Goal: Task Accomplishment & Management: Manage account settings

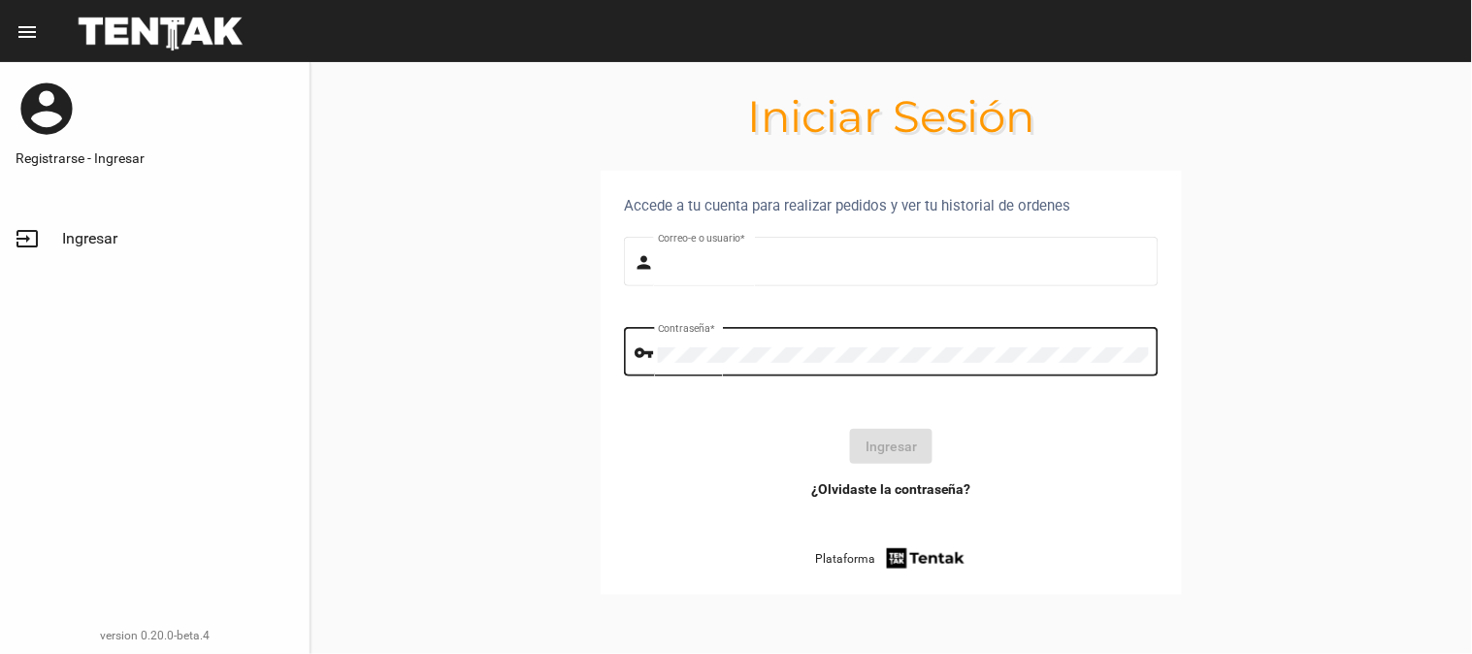
type input "UsuarioHisehi"
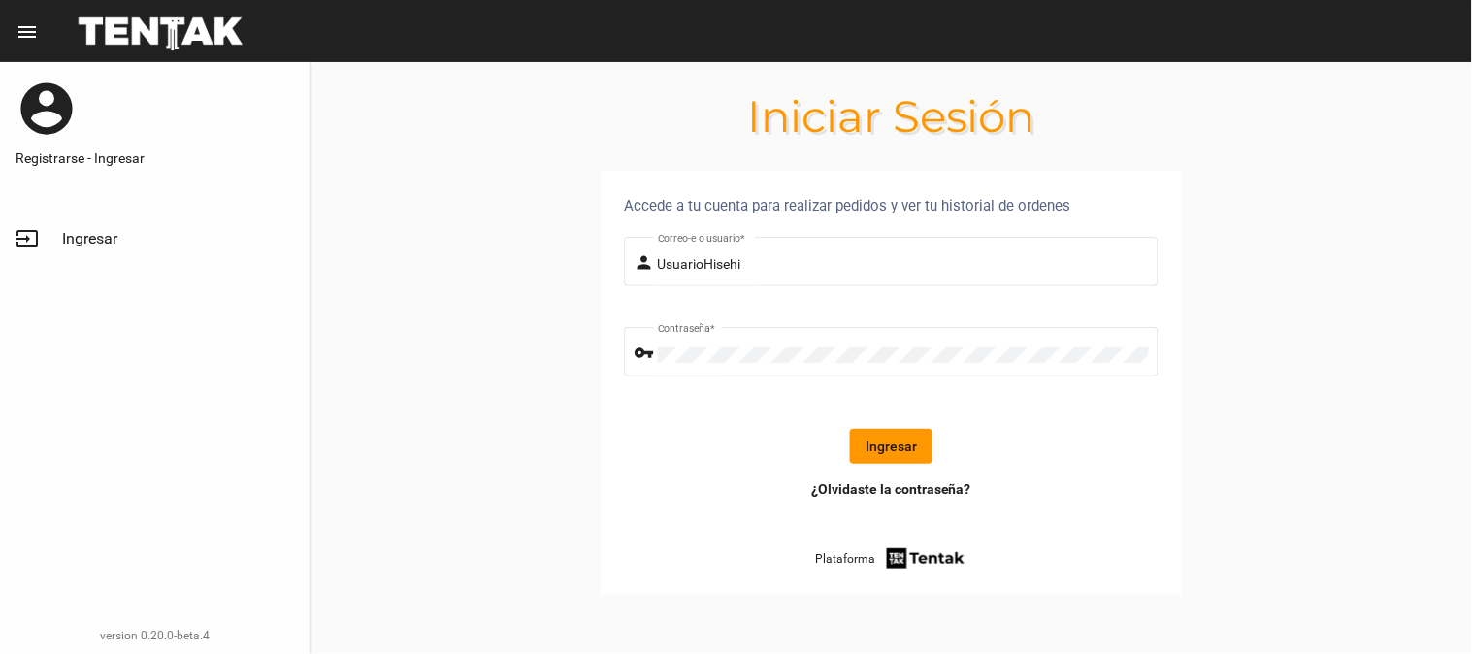
click at [903, 435] on button "Ingresar" at bounding box center [891, 446] width 82 height 35
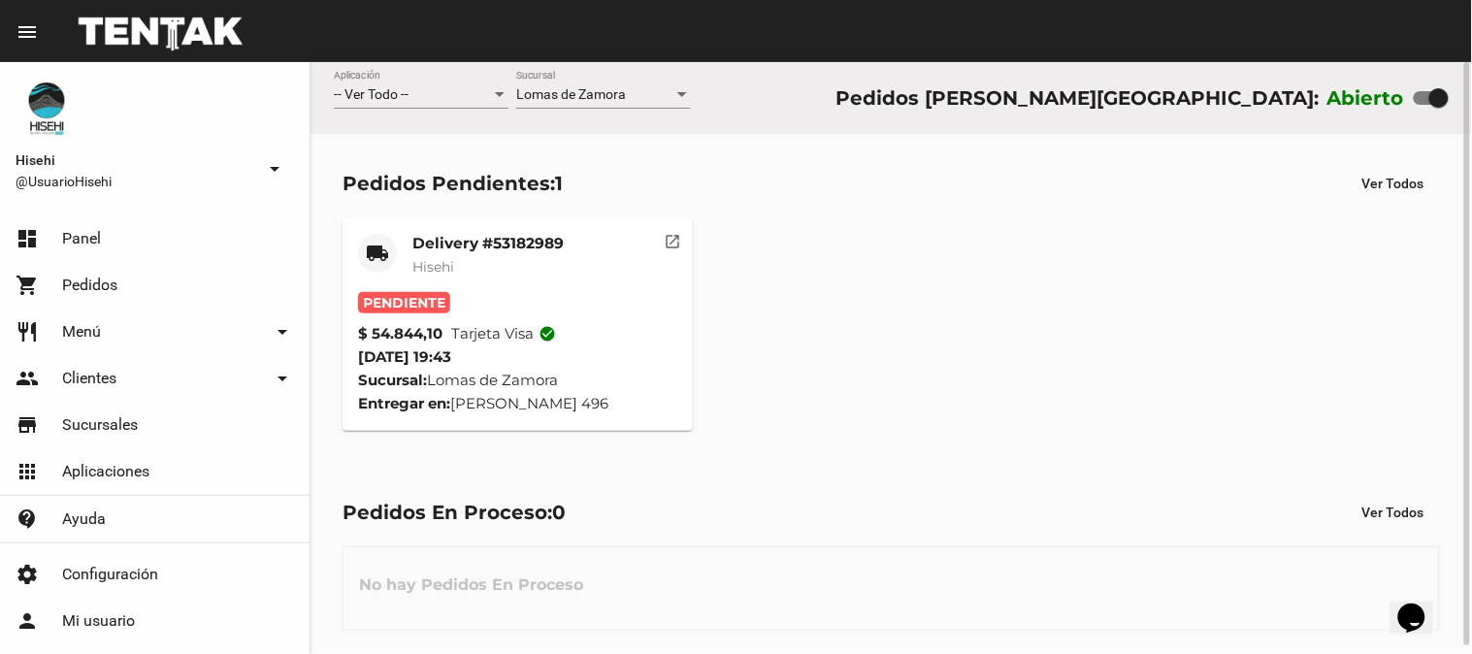
click at [547, 263] on mat-card-subtitle "Hisehi" at bounding box center [487, 266] width 151 height 19
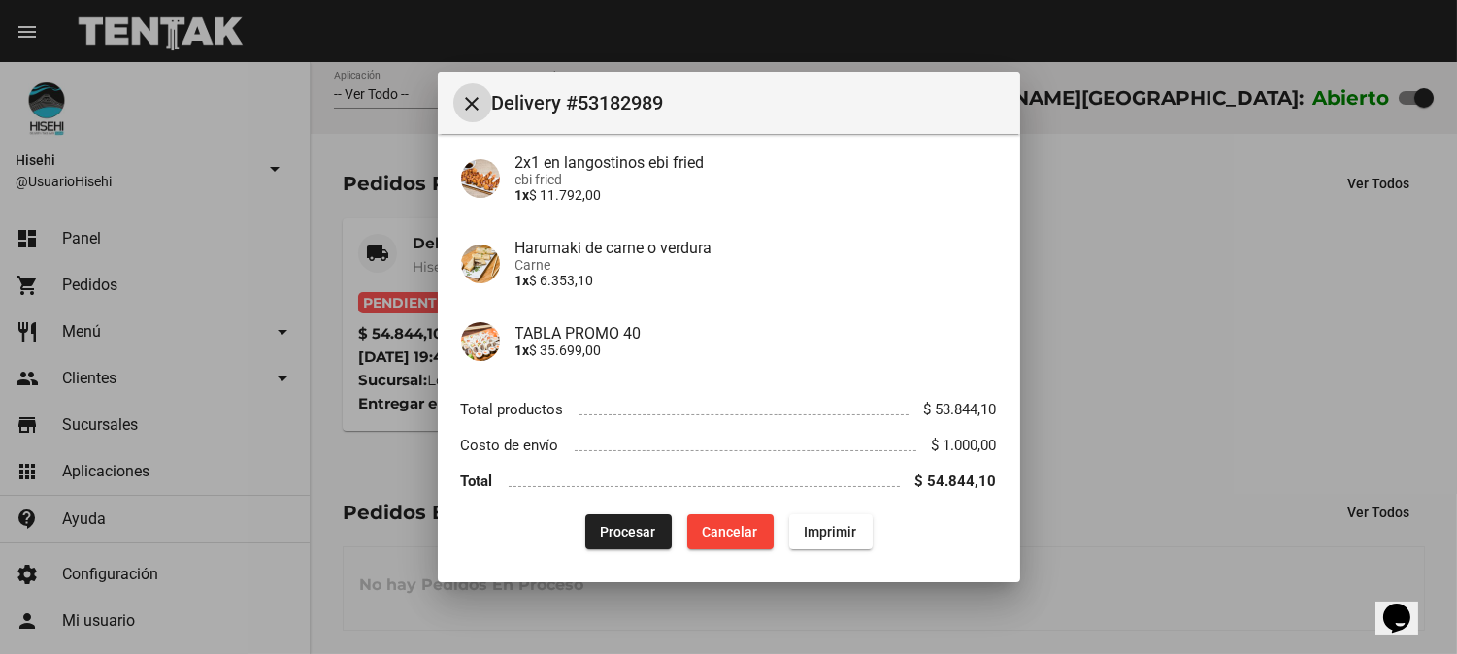
scroll to position [166, 0]
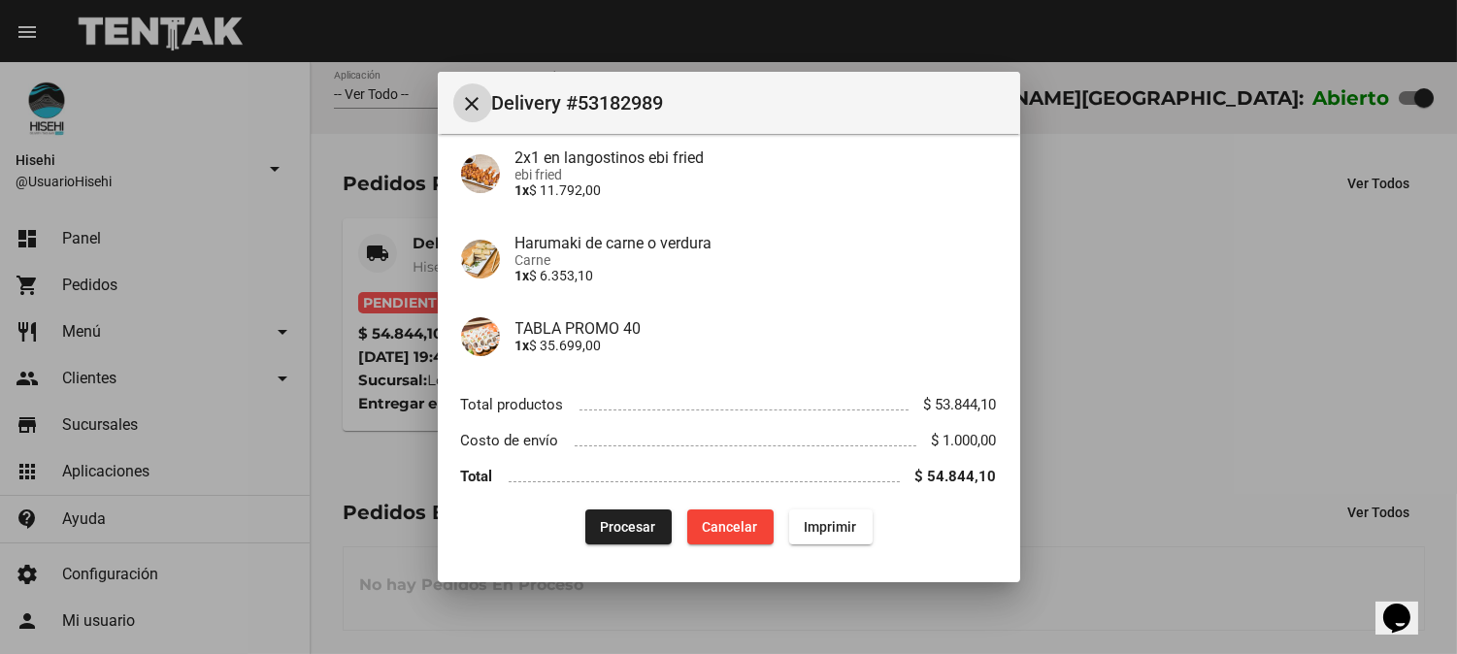
click at [612, 529] on span "Procesar" at bounding box center [628, 527] width 55 height 16
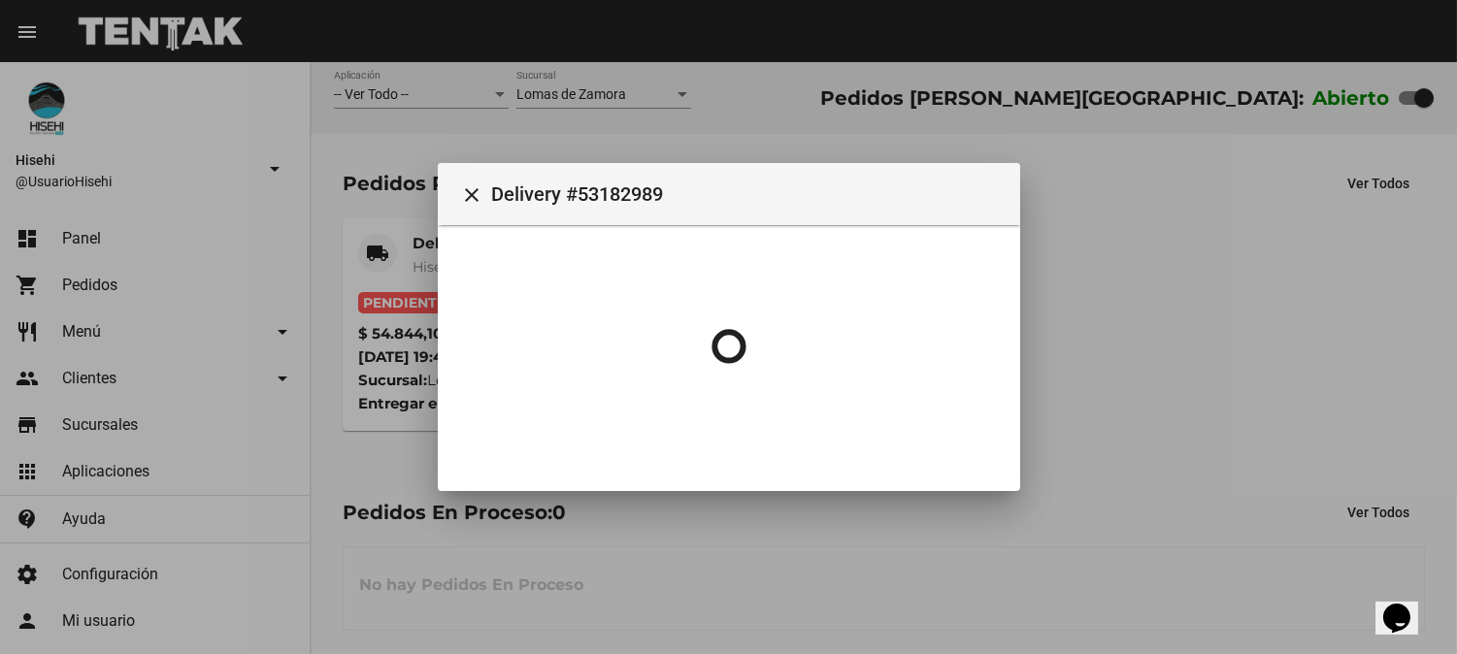
scroll to position [0, 0]
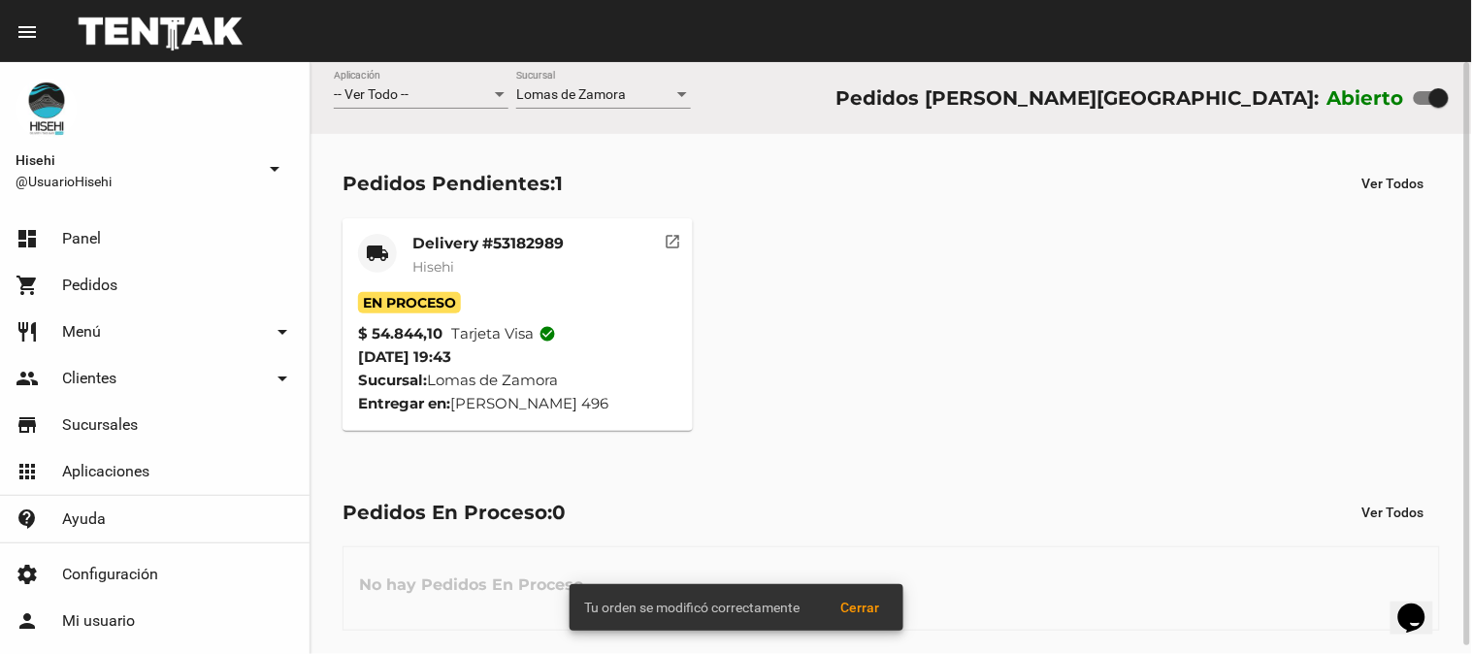
click at [433, 253] on div "Delivery #53182989 Hisehi" at bounding box center [487, 263] width 151 height 58
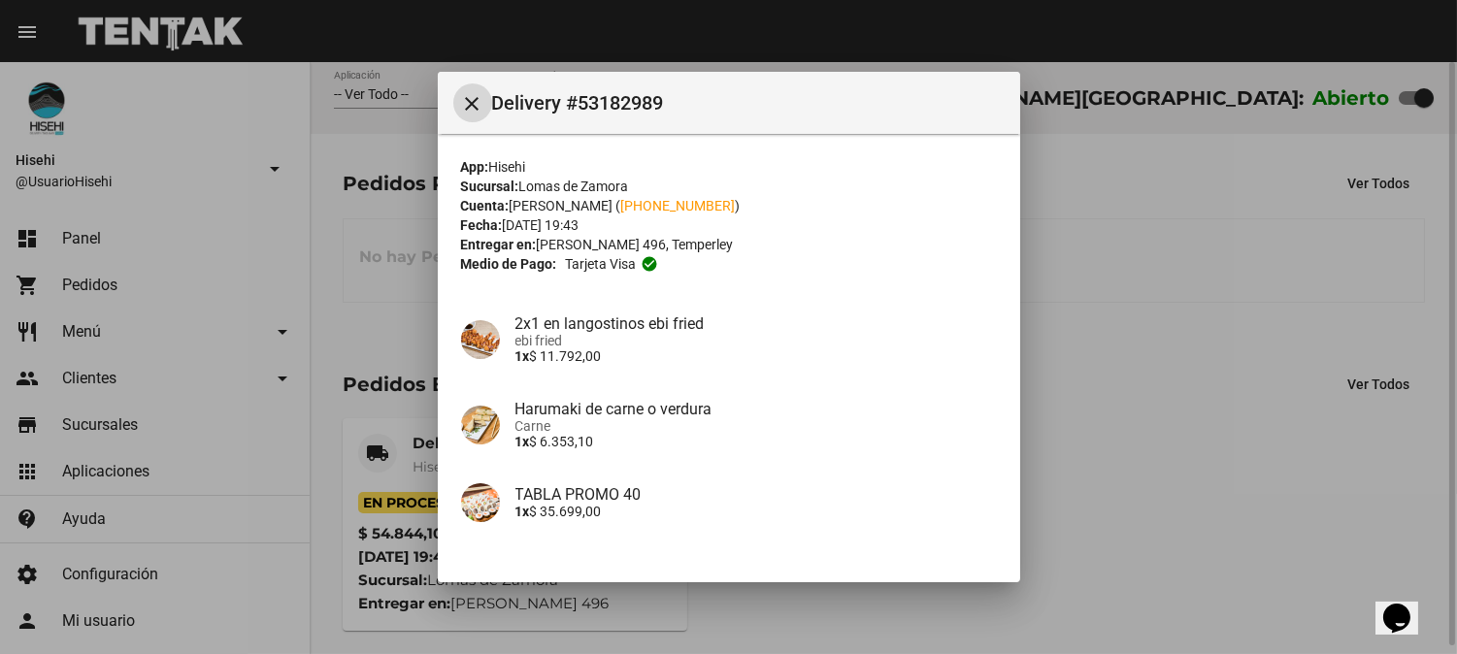
click at [1132, 307] on div at bounding box center [728, 327] width 1457 height 654
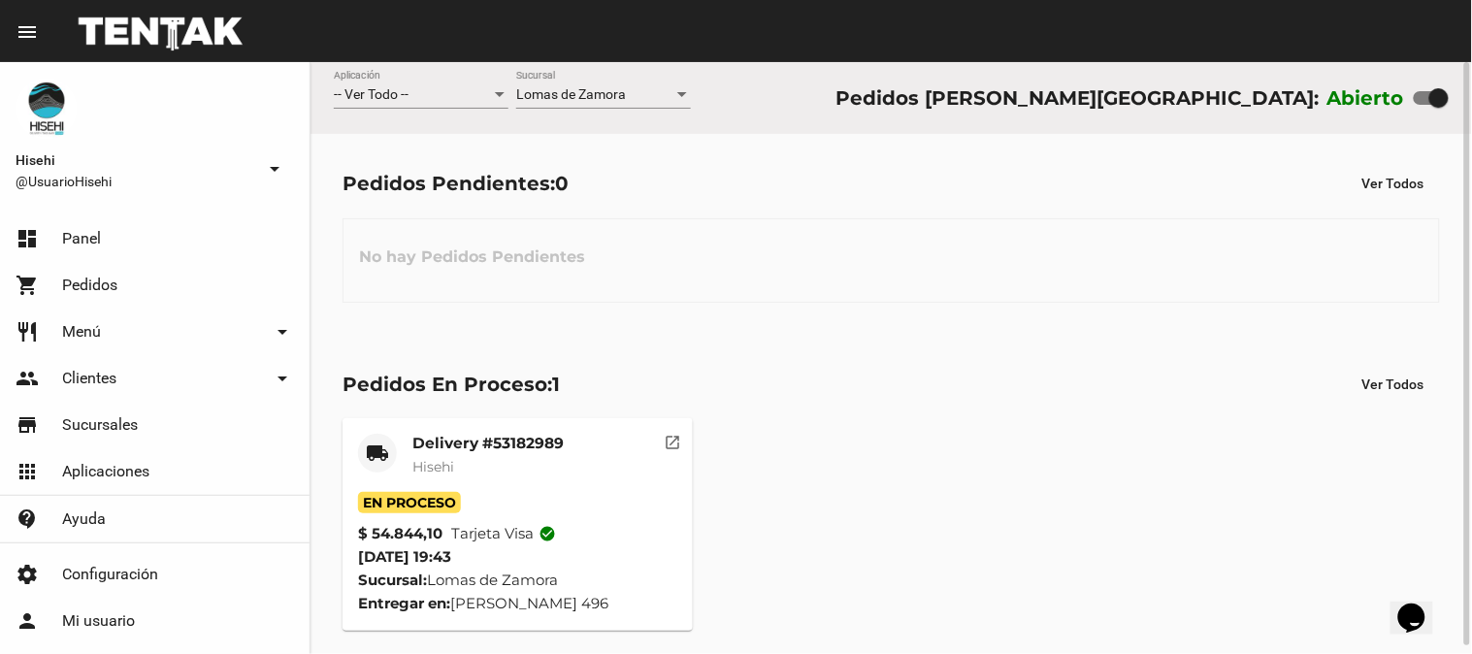
click at [461, 449] on mat-card-title "Delivery #53182989" at bounding box center [487, 443] width 151 height 19
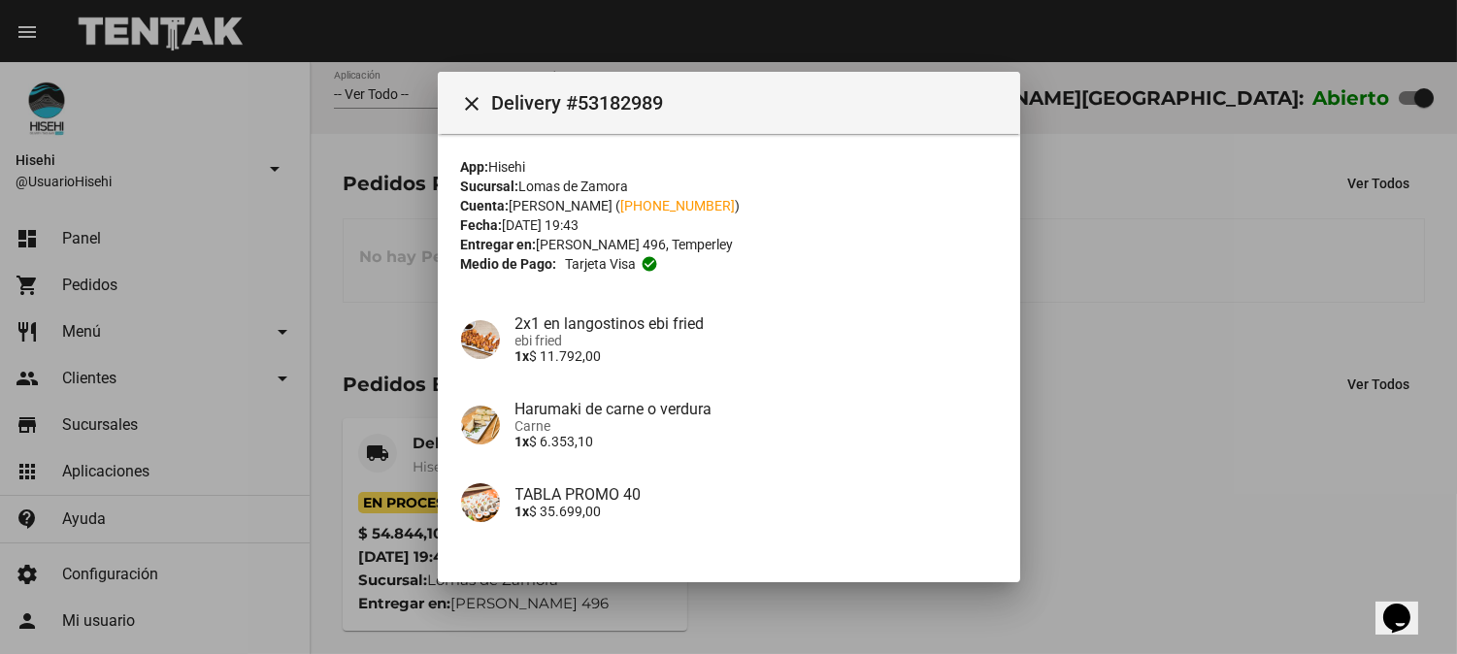
drag, startPoint x: 597, startPoint y: 211, endPoint x: 748, endPoint y: 184, distance: 153.7
click at [748, 184] on div "App: Hisehi Sucursal: [PERSON_NAME][GEOGRAPHIC_DATA] Cuenta: [PERSON_NAME] ( [P…" at bounding box center [729, 433] width 536 height 553
click at [745, 197] on div "Cuenta: [PERSON_NAME] ( [PHONE_NUMBER] )" at bounding box center [729, 205] width 536 height 19
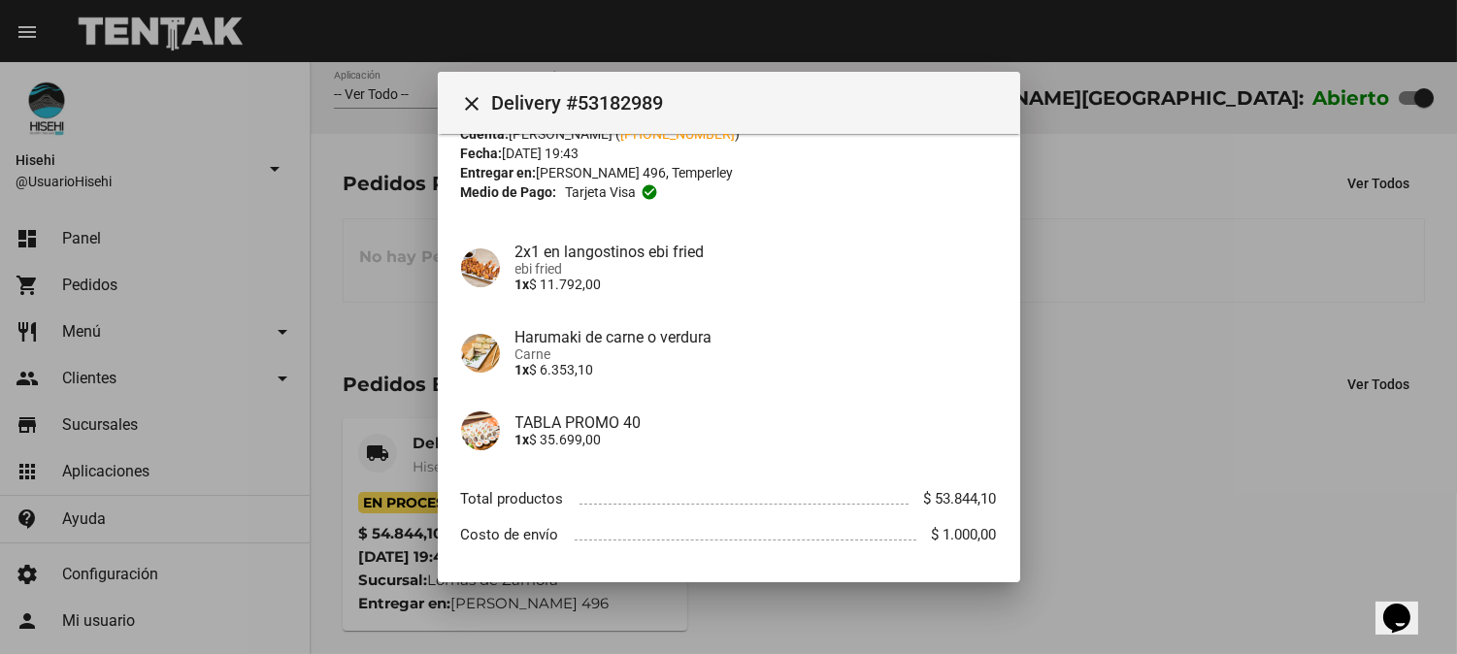
scroll to position [108, 0]
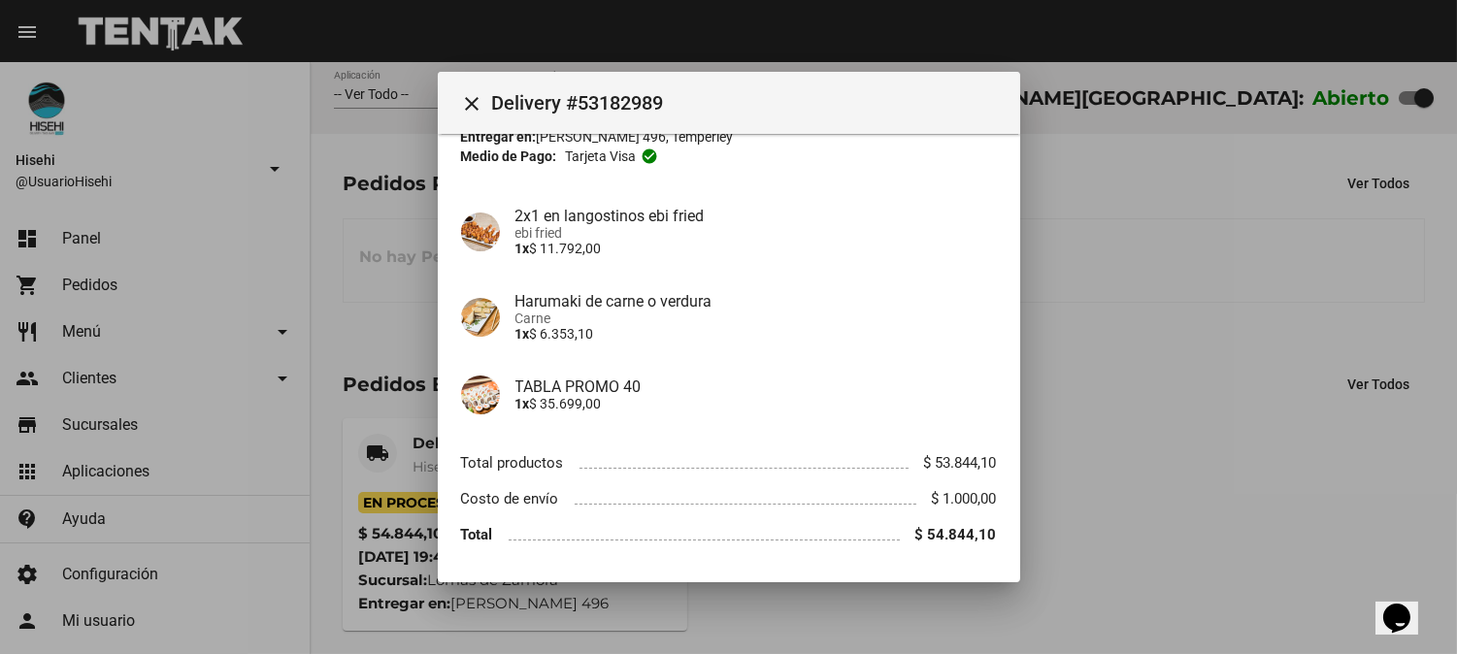
click at [1190, 195] on div at bounding box center [728, 327] width 1457 height 654
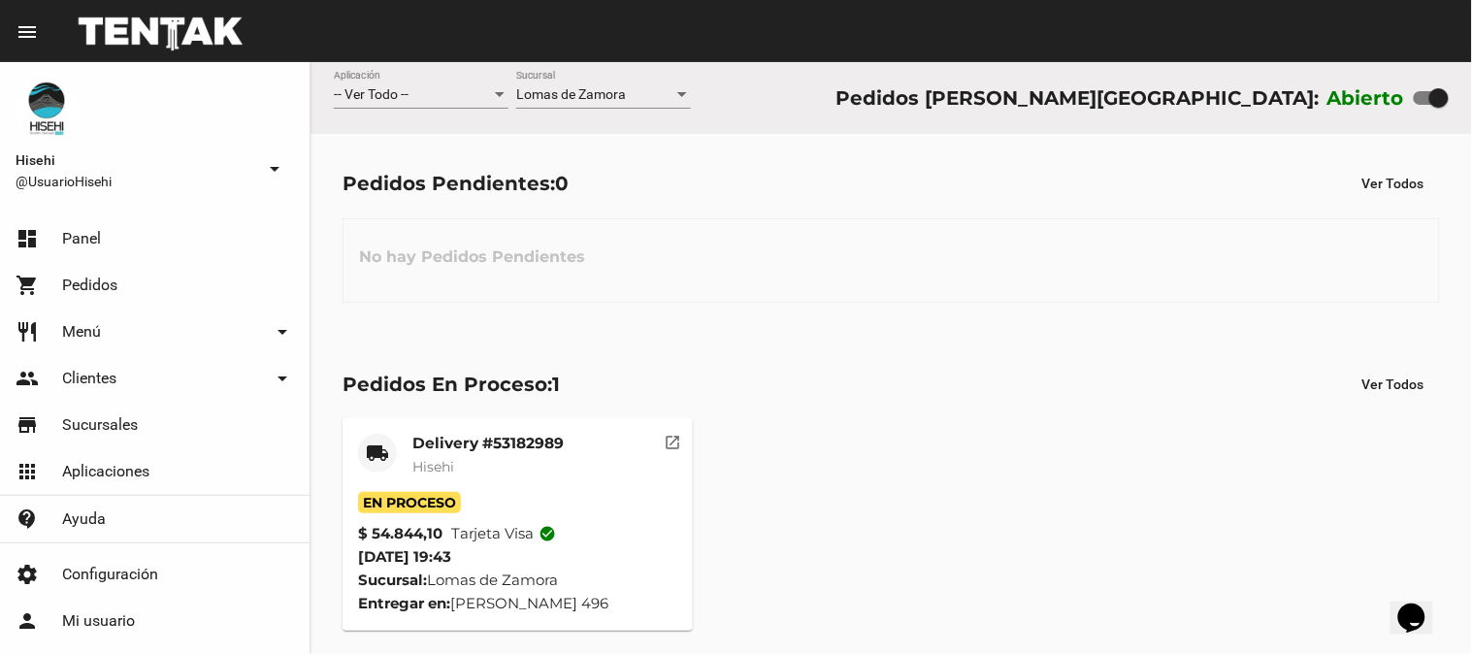
click at [531, 446] on mat-card-title "Delivery #53182989" at bounding box center [487, 443] width 151 height 19
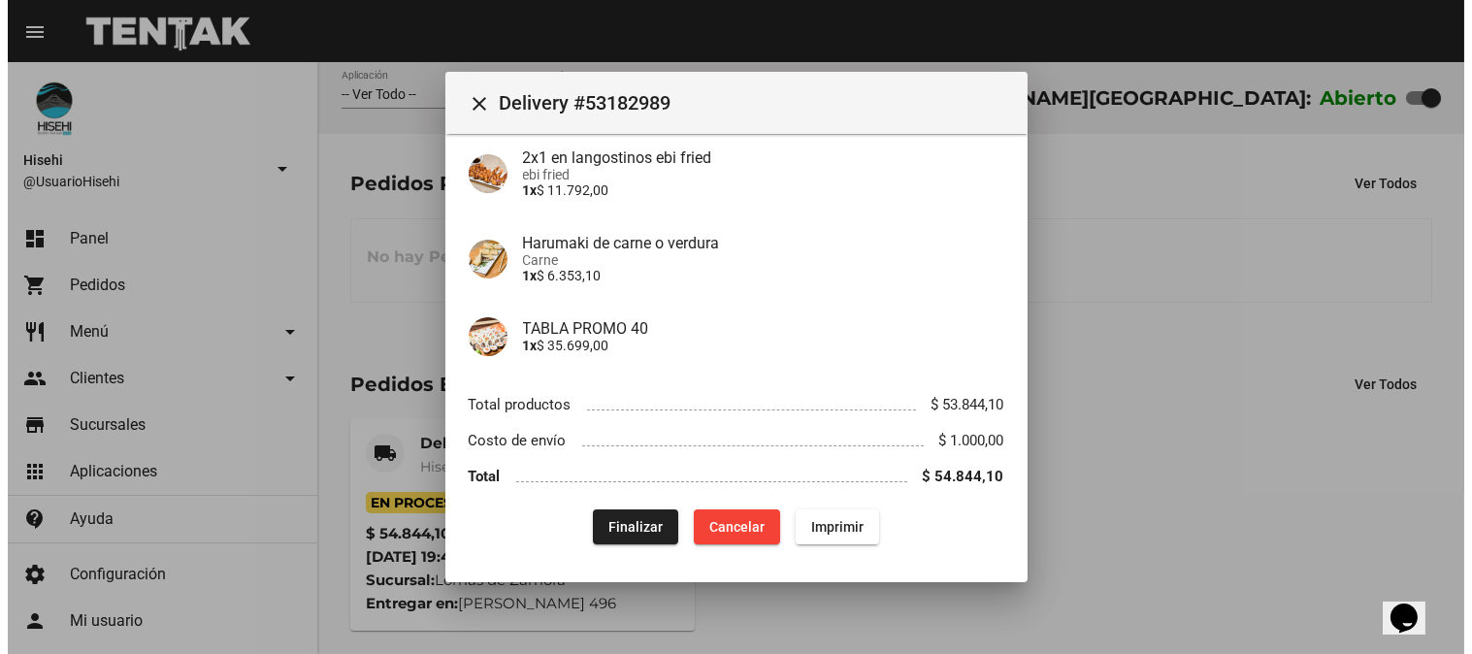
scroll to position [0, 0]
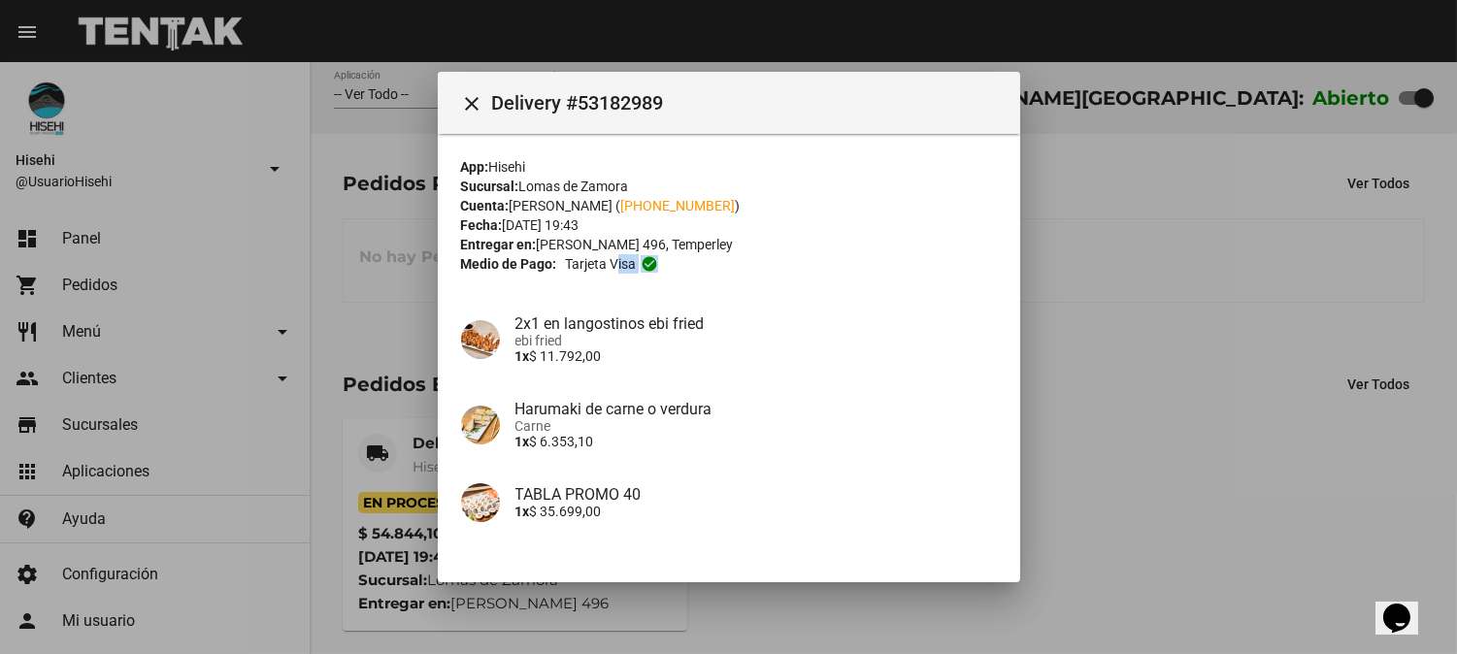
drag, startPoint x: 616, startPoint y: 262, endPoint x: 705, endPoint y: 262, distance: 88.3
click at [705, 262] on div "Medio de Pago: Tarjeta visa check_circle" at bounding box center [729, 263] width 536 height 19
click at [735, 304] on div "2x1 en langostinos ebi fried ebi fried 1x $ 11.792,00" at bounding box center [729, 339] width 536 height 85
click at [424, 298] on div at bounding box center [728, 327] width 1457 height 654
